Goal: Find specific page/section: Find specific page/section

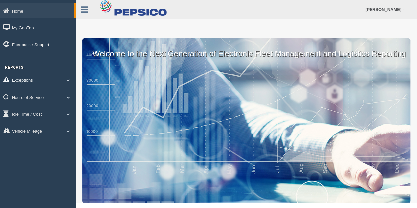
click at [67, 82] on span at bounding box center [68, 79] width 9 height 3
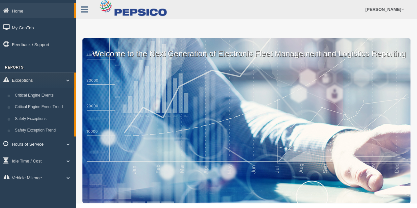
click at [67, 146] on link "Hours of Service" at bounding box center [38, 143] width 76 height 15
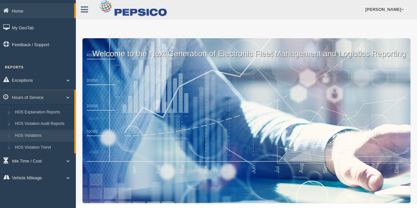
click at [40, 135] on link "HOS Violations" at bounding box center [43, 136] width 62 height 12
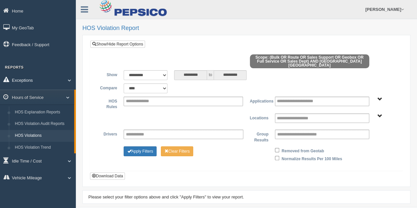
click at [47, 82] on link "Exceptions" at bounding box center [38, 79] width 76 height 15
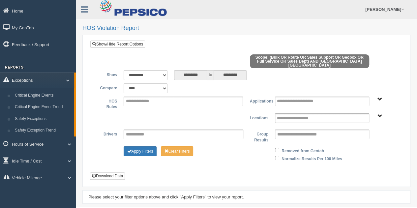
click at [44, 81] on link "Exceptions" at bounding box center [37, 79] width 74 height 15
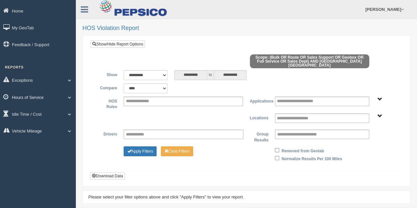
click at [40, 99] on link "Hours of Service" at bounding box center [38, 97] width 76 height 15
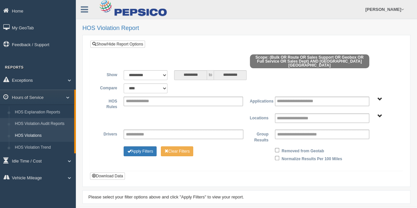
click at [33, 127] on link "HOS Violation Audit Reports" at bounding box center [43, 124] width 62 height 12
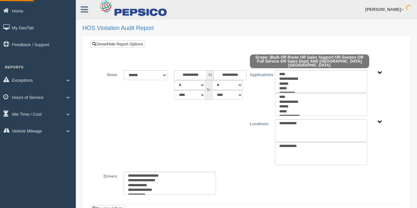
select select
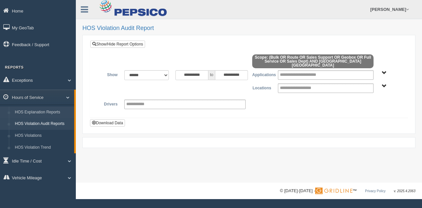
click at [55, 111] on link "HOS Explanation Reports" at bounding box center [43, 112] width 62 height 12
